Goal: Task Accomplishment & Management: Complete application form

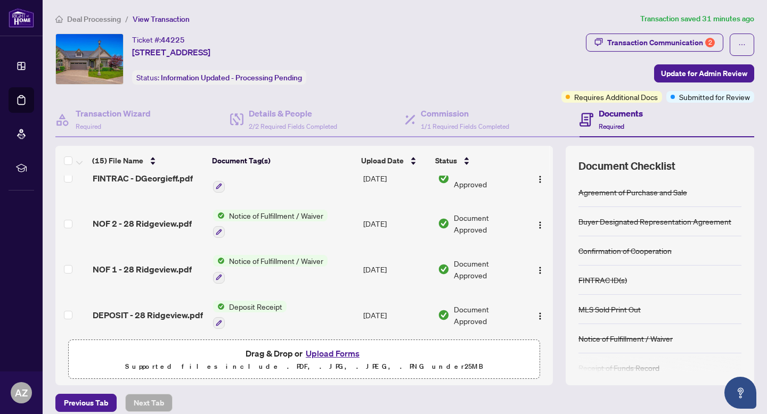
scroll to position [321, 0]
click at [632, 41] on div "Transaction Communication 2" at bounding box center [661, 42] width 108 height 17
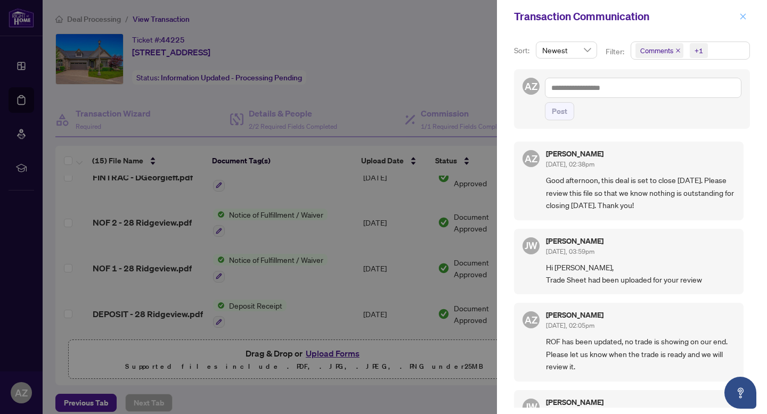
click at [744, 14] on icon "close" at bounding box center [742, 16] width 7 height 7
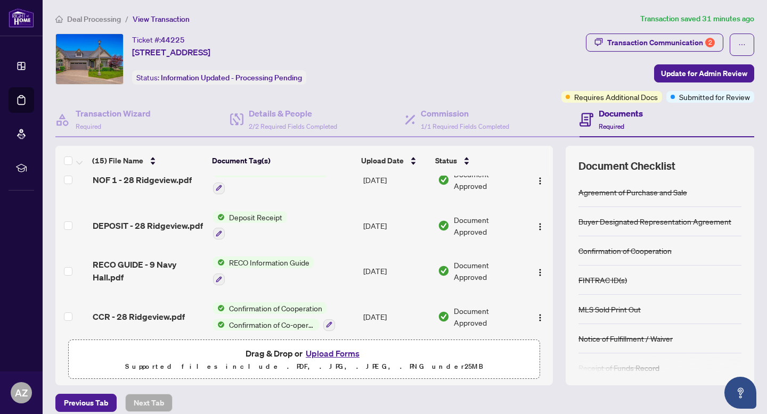
scroll to position [504, 0]
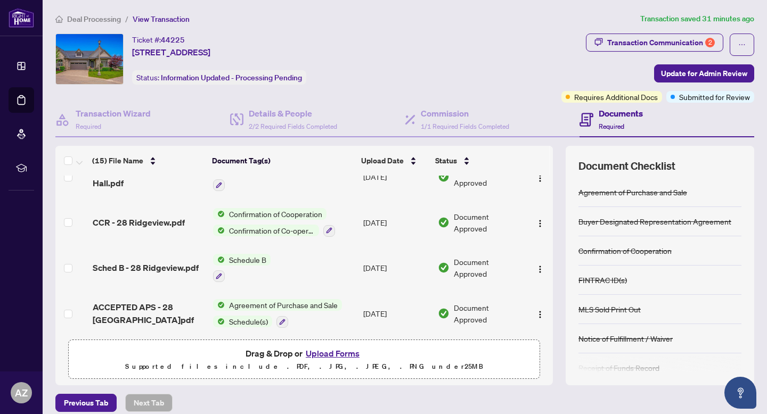
click at [109, 20] on span "Deal Processing" at bounding box center [94, 19] width 54 height 10
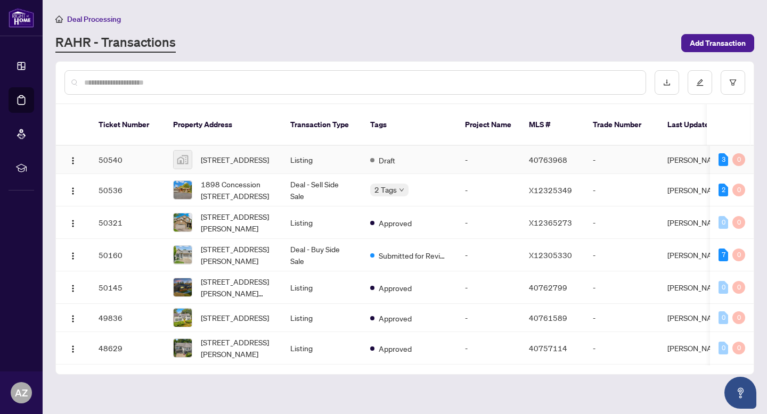
click at [375, 160] on td "Draft" at bounding box center [409, 160] width 95 height 28
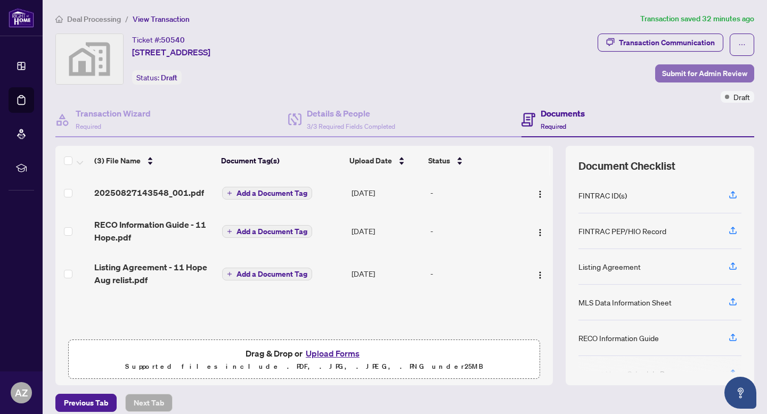
click at [693, 67] on span "Submit for Admin Review" at bounding box center [704, 73] width 85 height 17
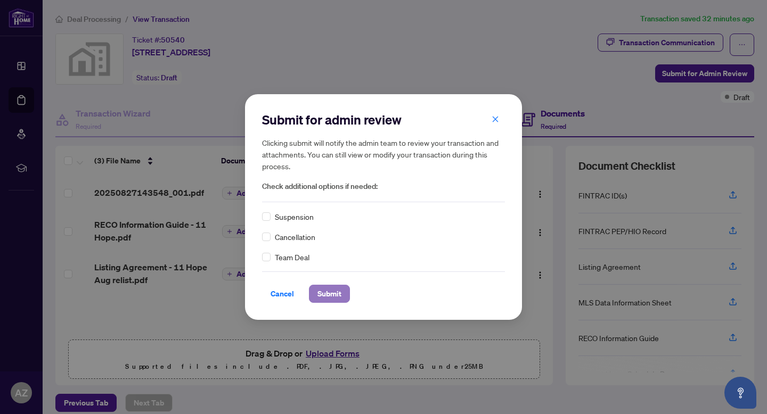
click at [324, 299] on span "Submit" at bounding box center [329, 293] width 24 height 17
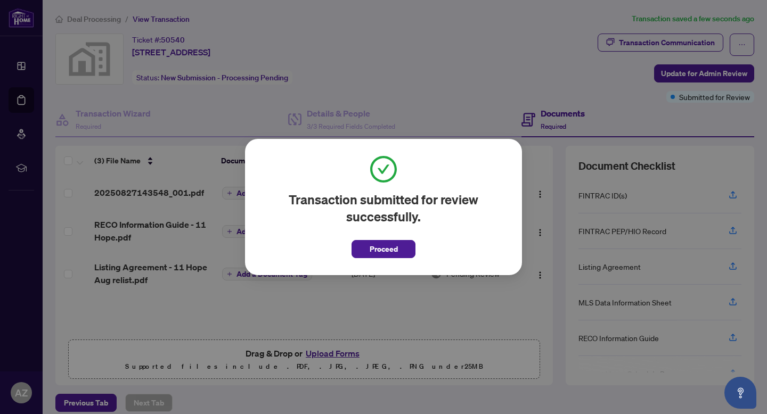
click at [381, 245] on span "Proceed" at bounding box center [383, 249] width 28 height 17
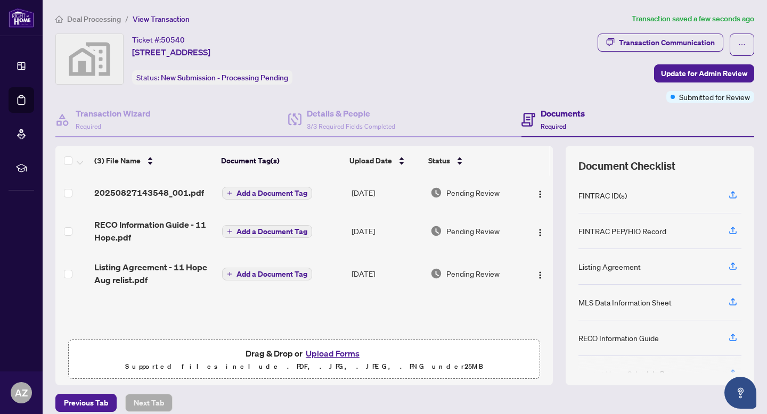
click at [112, 17] on span "Deal Processing" at bounding box center [94, 19] width 54 height 10
